Goal: Find specific page/section: Find specific page/section

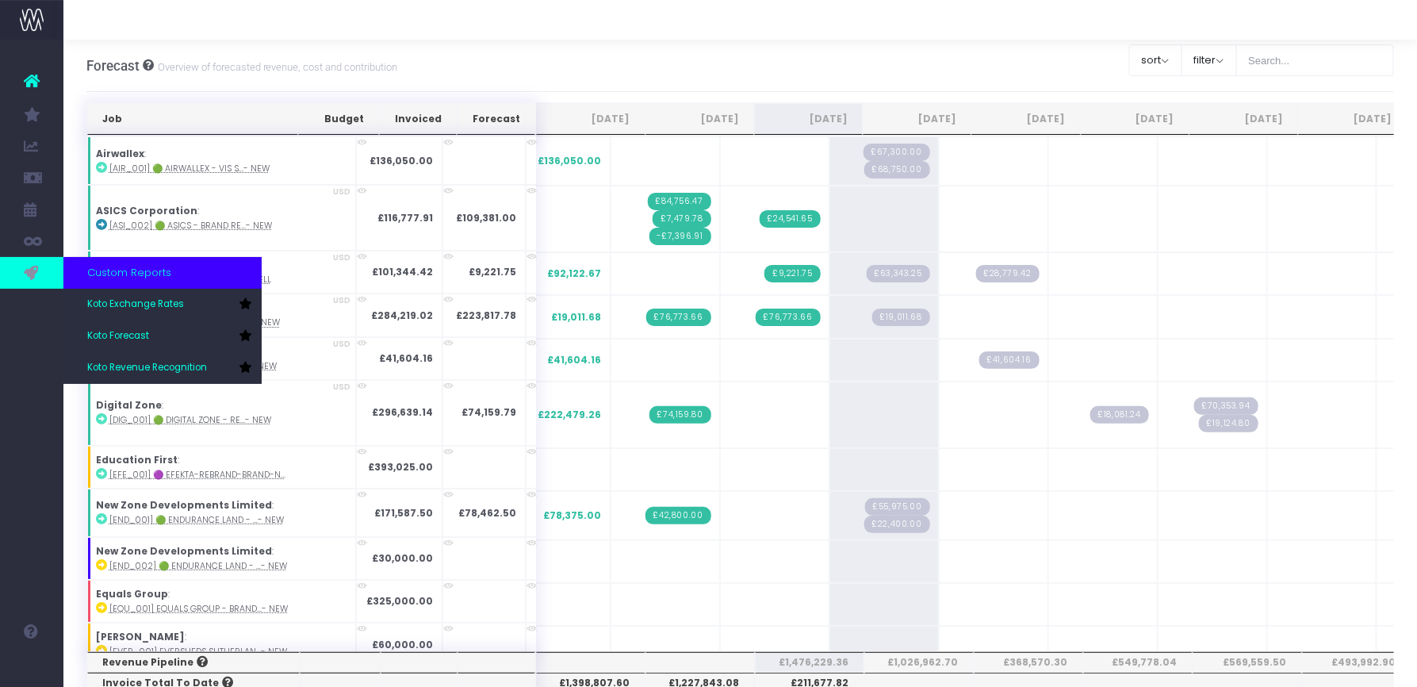
scroll to position [1644, 0]
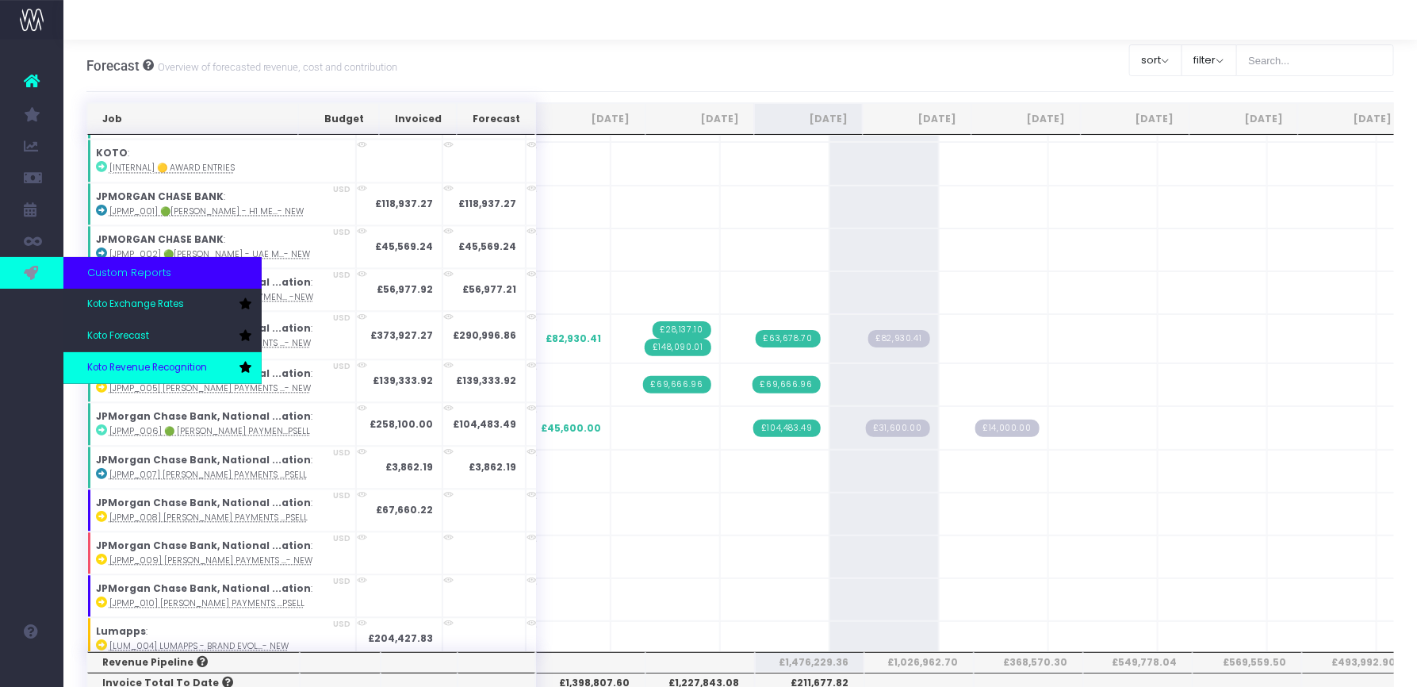
click at [172, 364] on span "Koto Revenue Recognition" at bounding box center [147, 368] width 120 height 14
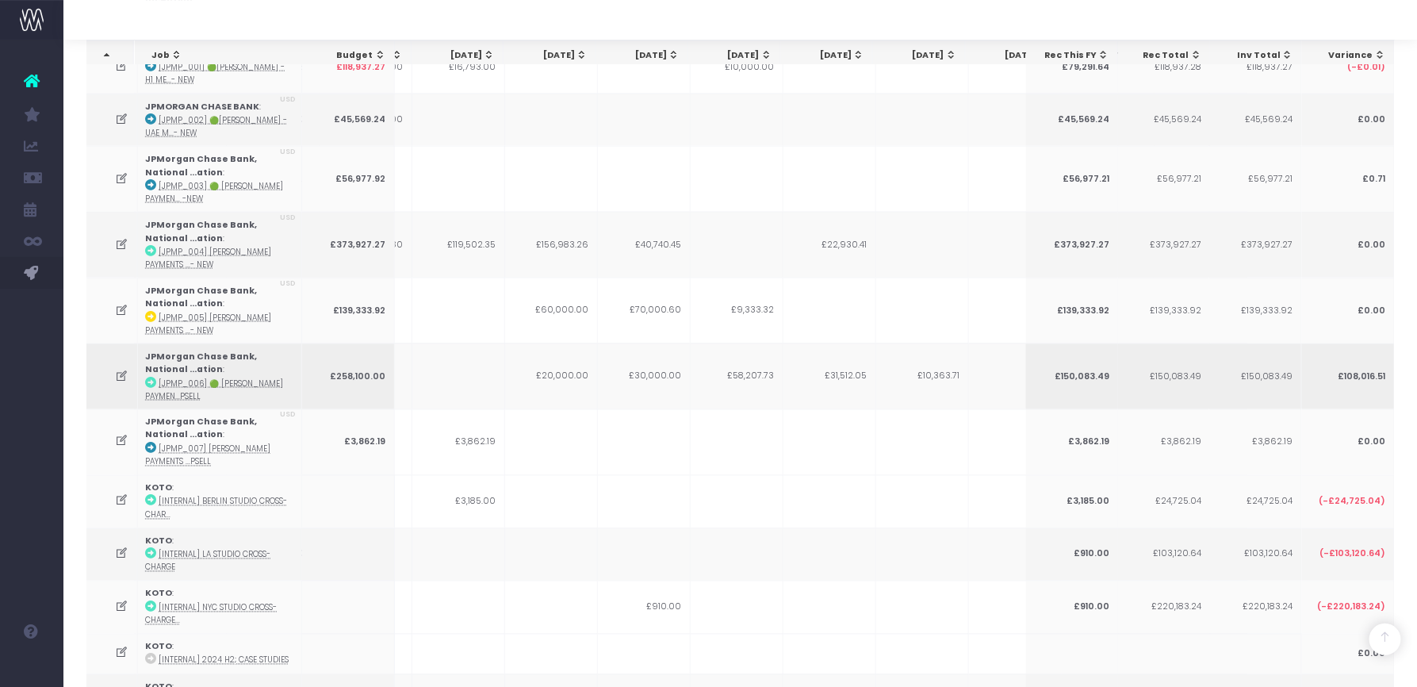
click at [121, 369] on icon at bounding box center [122, 375] width 13 height 13
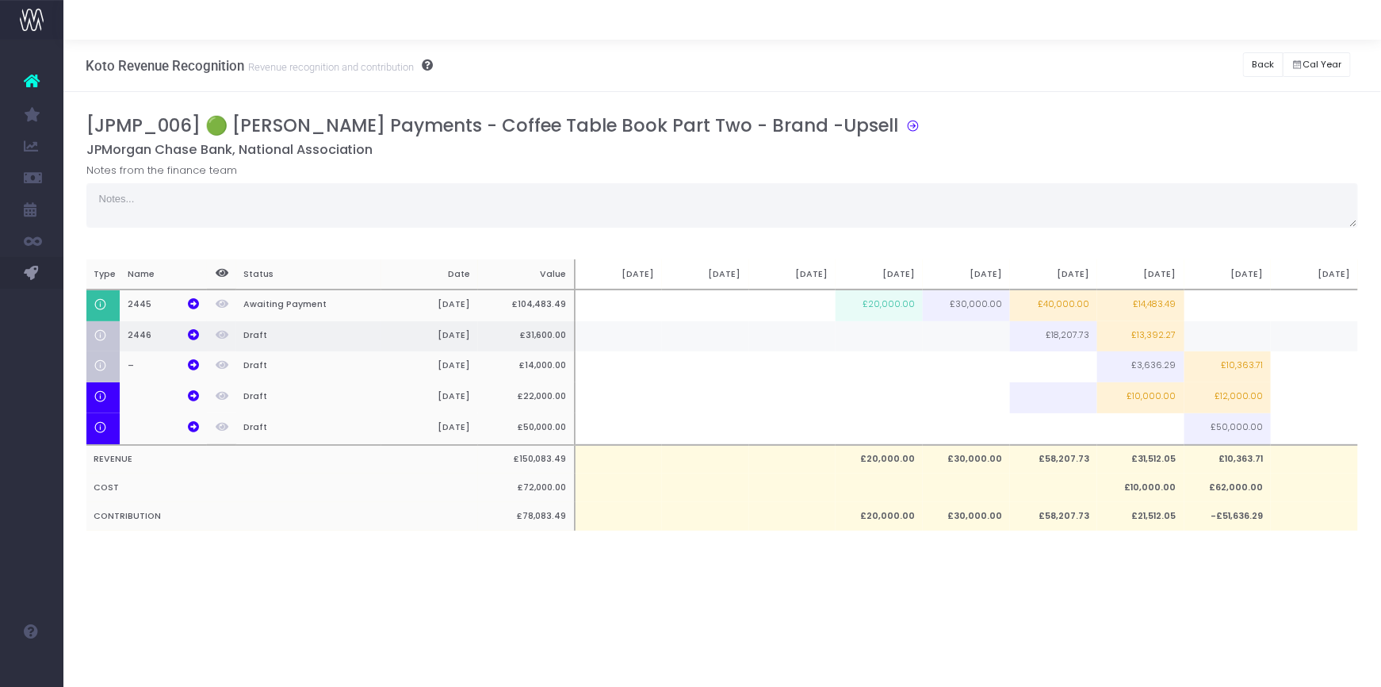
click at [542, 338] on th "£31,600.00" at bounding box center [526, 336] width 97 height 31
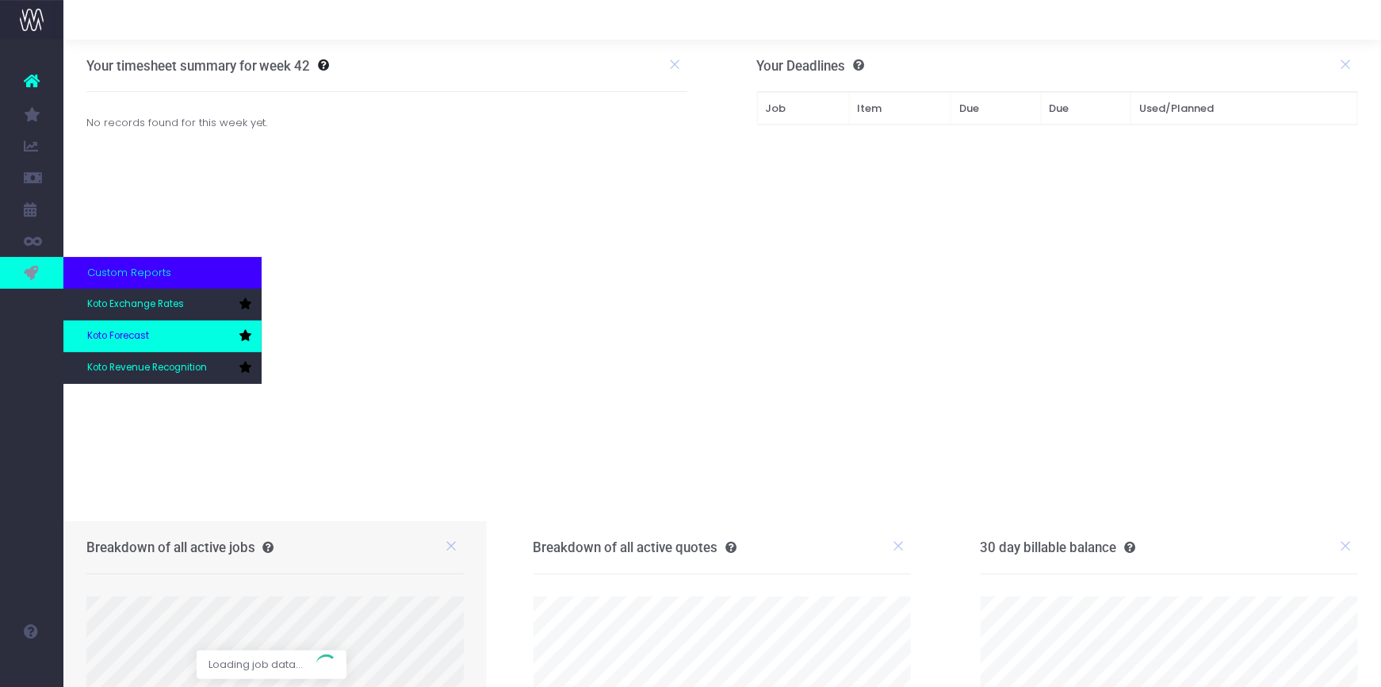
click at [109, 342] on span "Koto Forecast" at bounding box center [118, 336] width 62 height 14
